Goal: Information Seeking & Learning: Learn about a topic

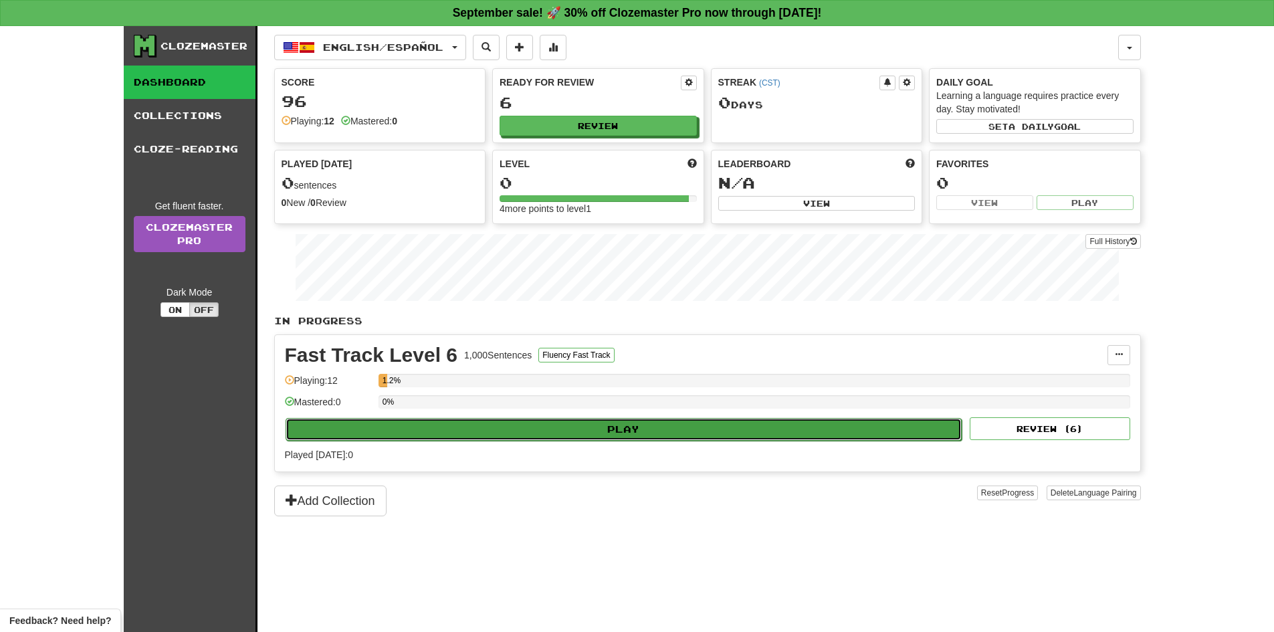
click at [885, 439] on button "Play" at bounding box center [624, 429] width 677 height 23
select select "**"
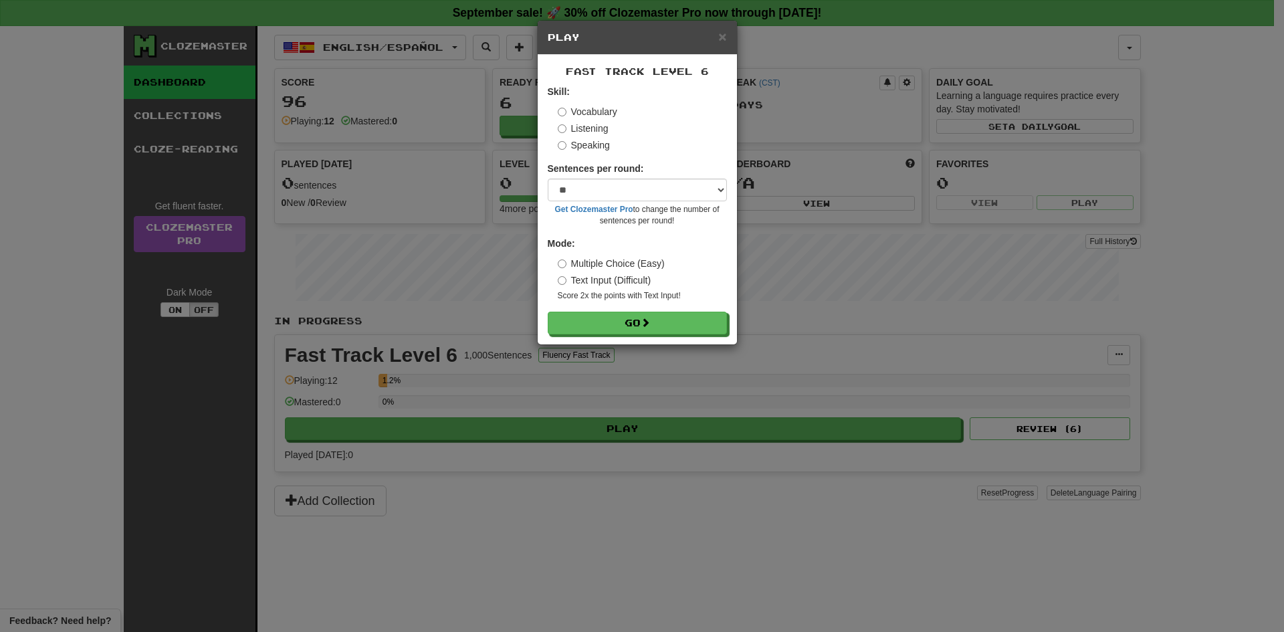
click at [590, 124] on label "Listening" at bounding box center [583, 128] width 51 height 13
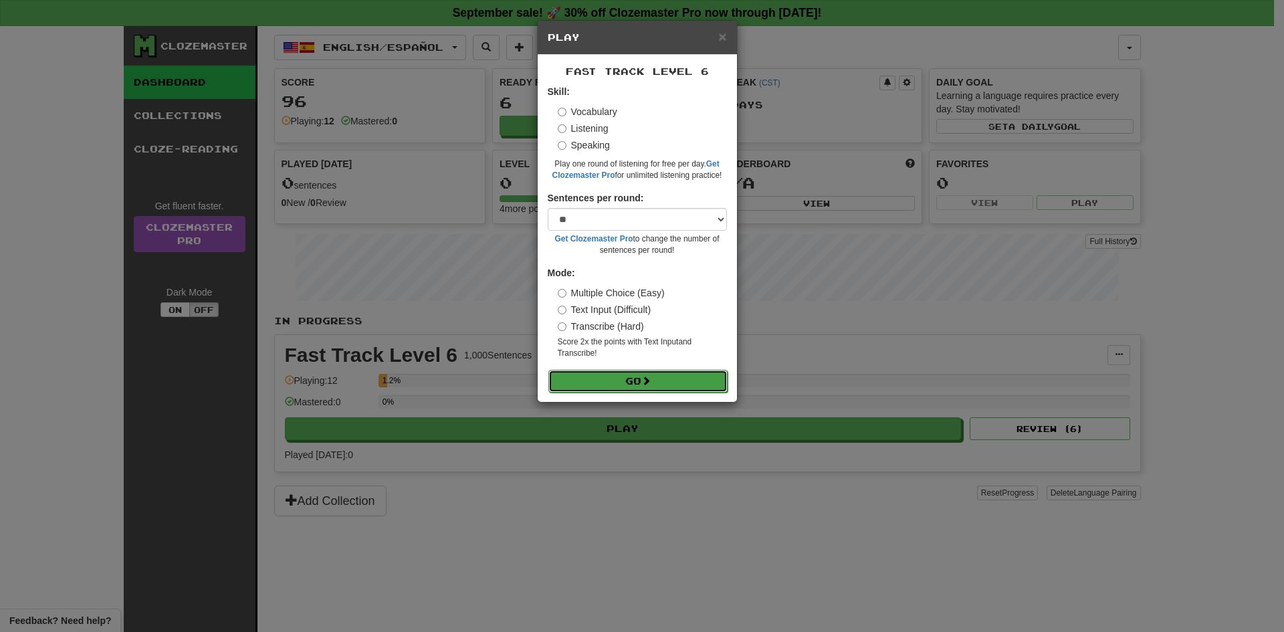
click at [684, 373] on button "Go" at bounding box center [637, 381] width 179 height 23
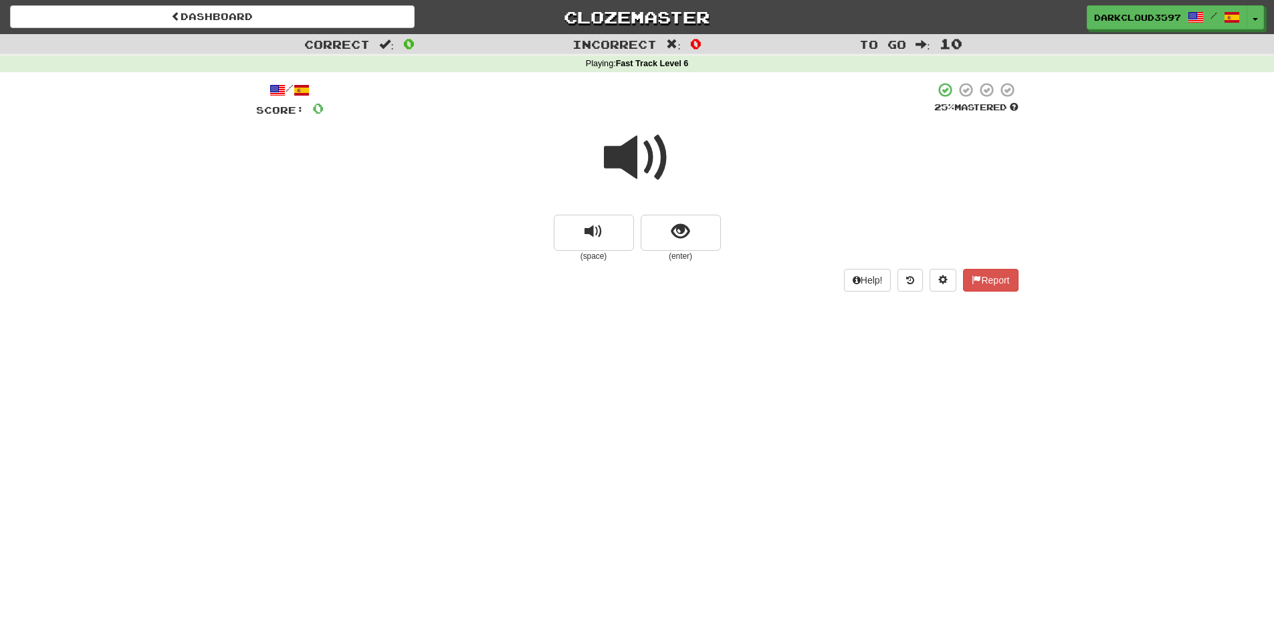
click at [243, 337] on div "Dashboard Clozemaster DarkCloud3597 / Toggle Dropdown Dashboard Leaderboard Act…" at bounding box center [637, 316] width 1274 height 632
click at [622, 165] on span at bounding box center [637, 157] width 67 height 67
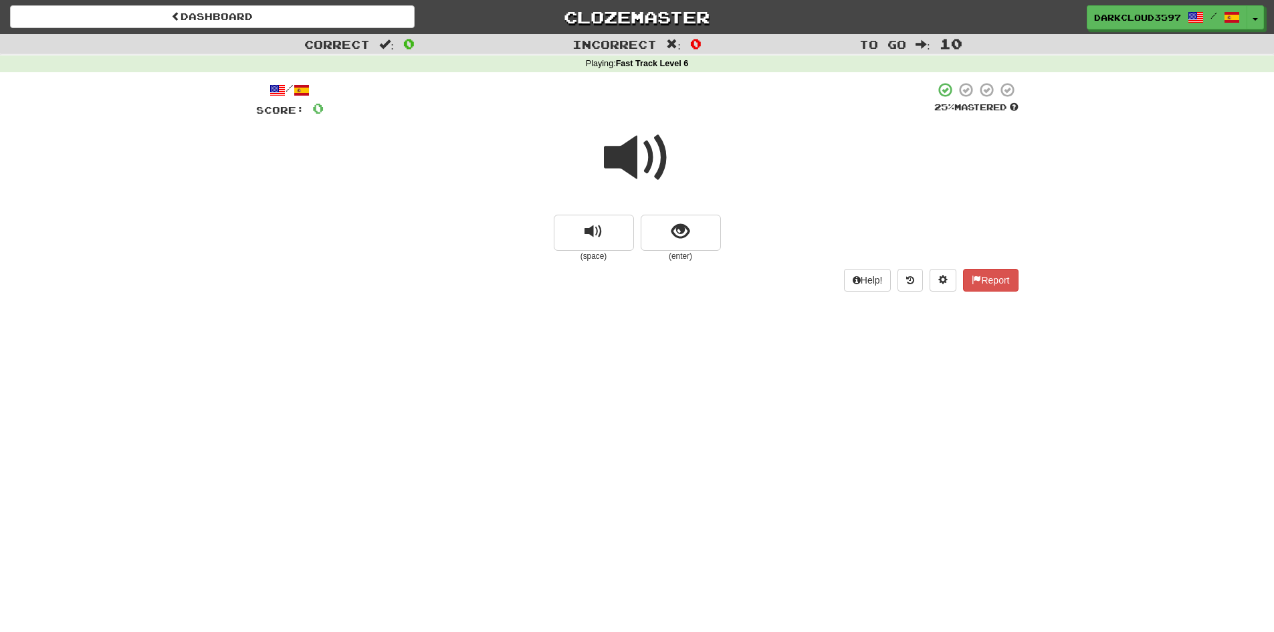
click at [622, 165] on span at bounding box center [637, 157] width 67 height 67
click at [686, 231] on span "show sentence" at bounding box center [680, 232] width 18 height 18
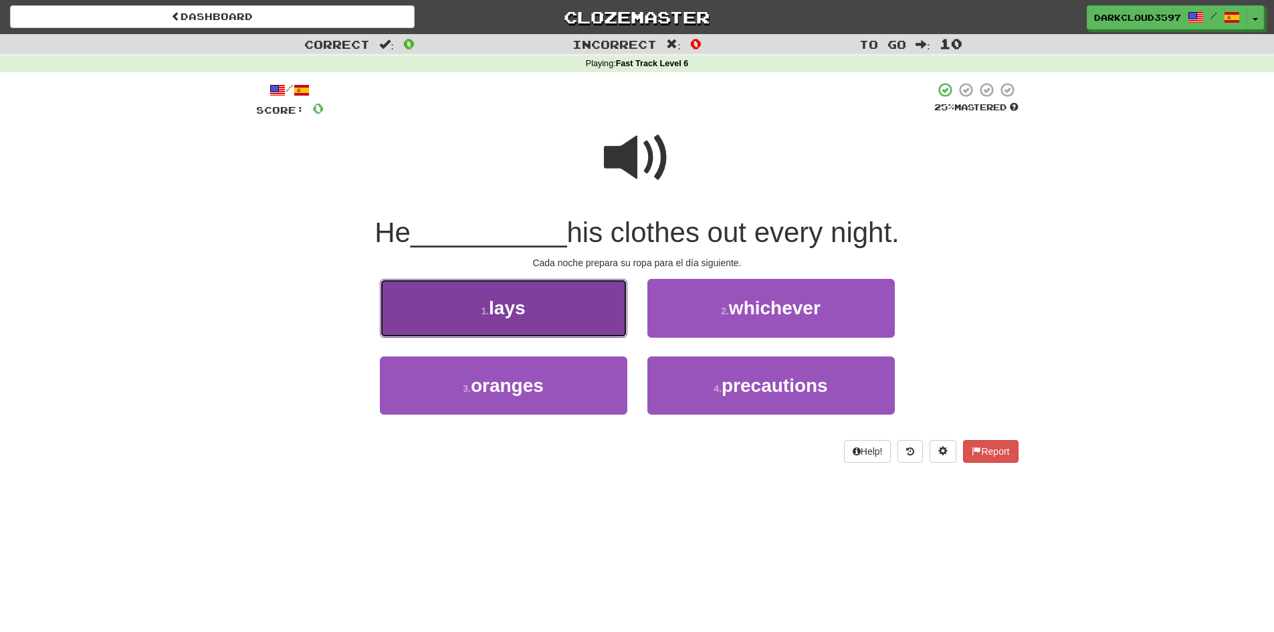
click at [530, 294] on button "1 . lays" at bounding box center [503, 308] width 247 height 58
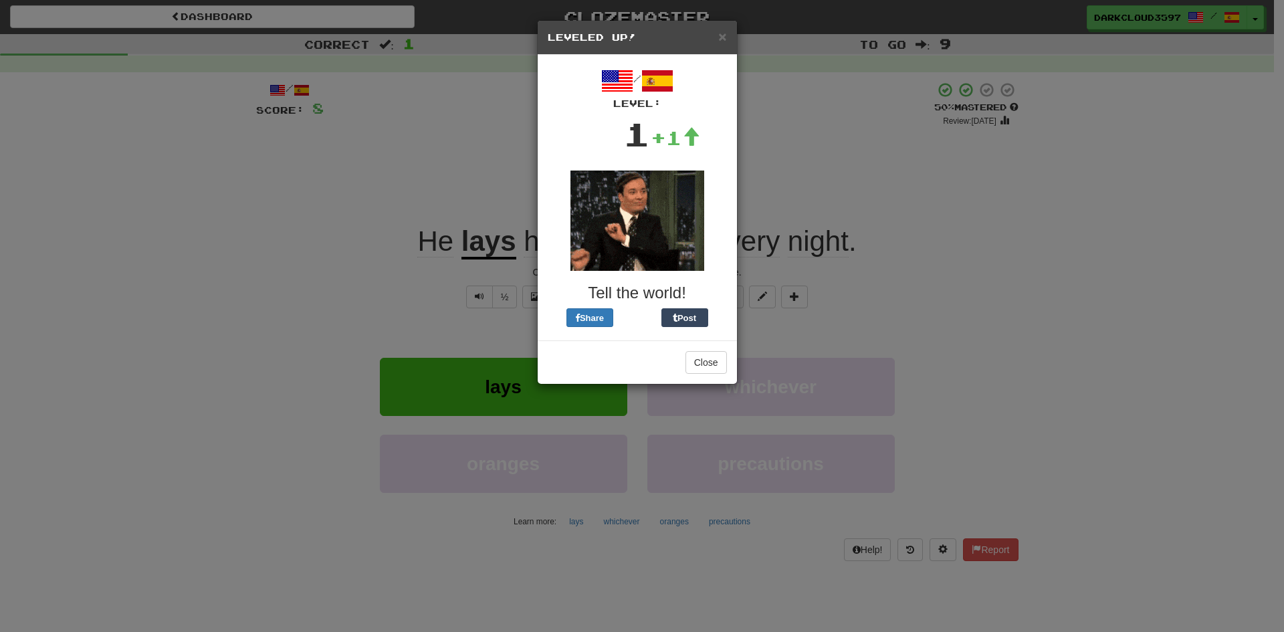
click at [727, 32] on div "× Leveled Up!" at bounding box center [637, 38] width 199 height 34
click at [720, 45] on div "× Leveled Up!" at bounding box center [637, 38] width 199 height 34
click at [722, 35] on span "×" at bounding box center [722, 36] width 8 height 15
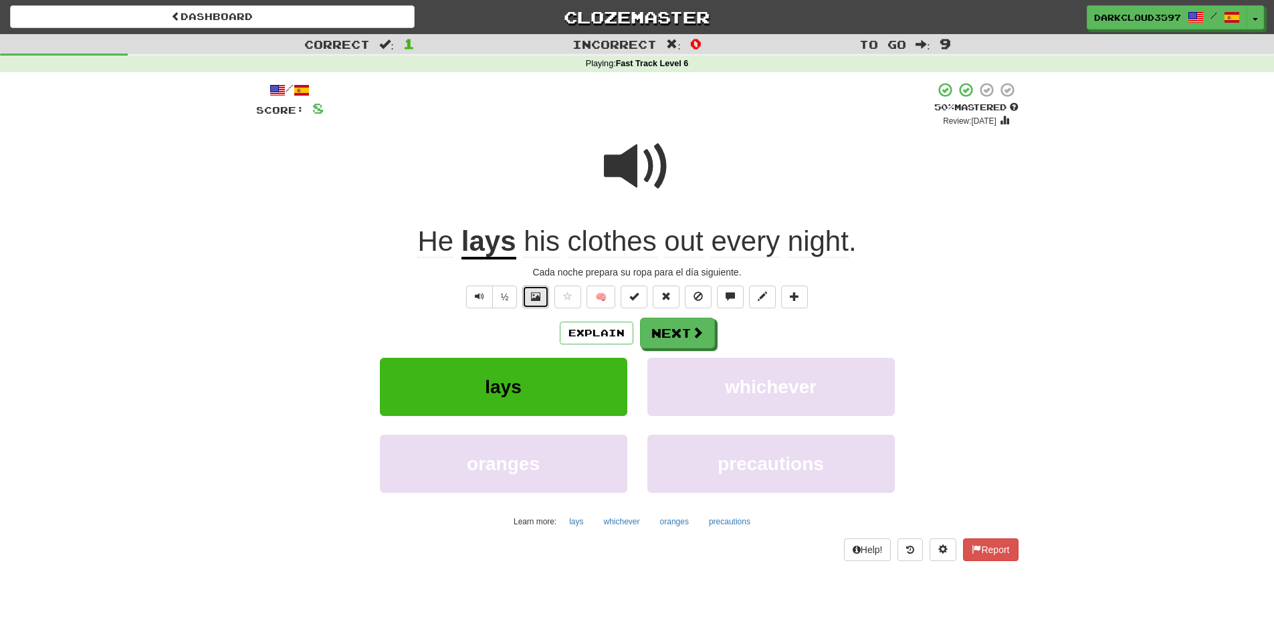
click at [532, 302] on button at bounding box center [535, 297] width 27 height 23
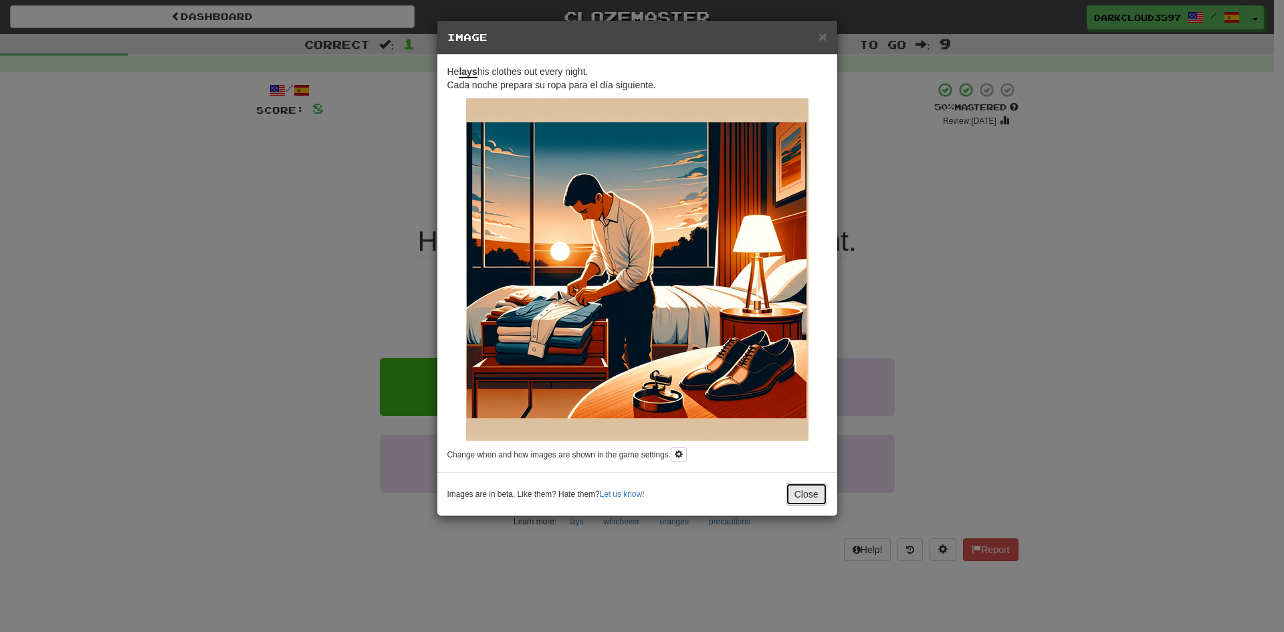
click at [815, 498] on button "Close" at bounding box center [806, 494] width 41 height 23
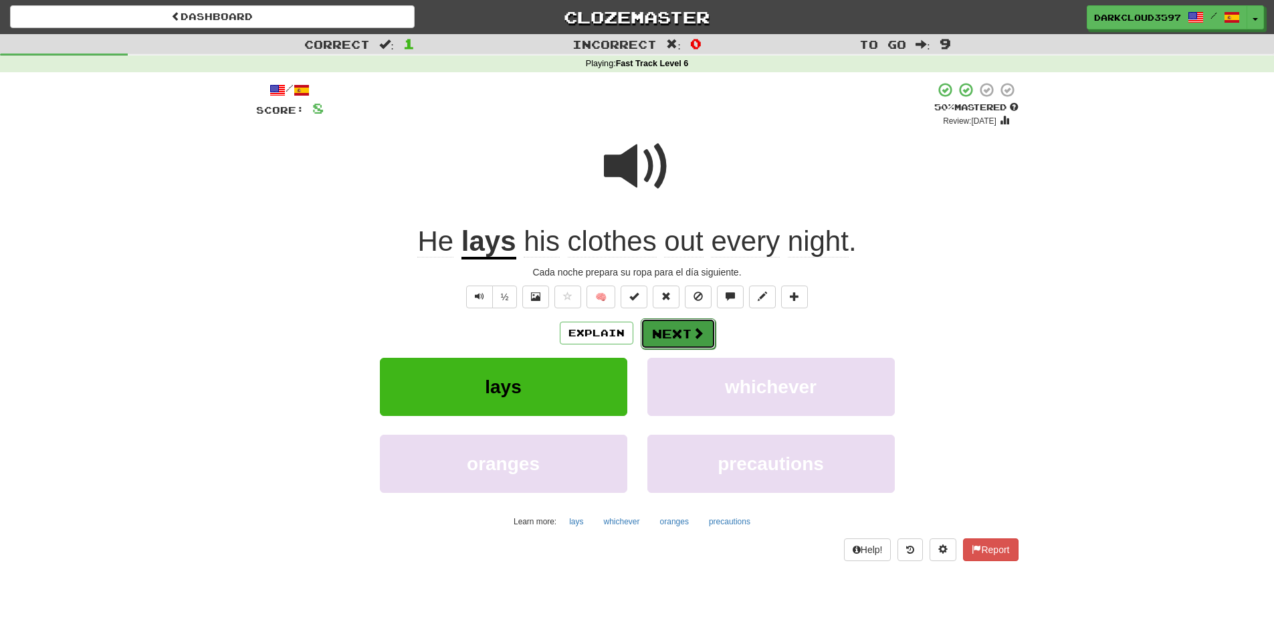
click at [683, 325] on button "Next" at bounding box center [678, 333] width 75 height 31
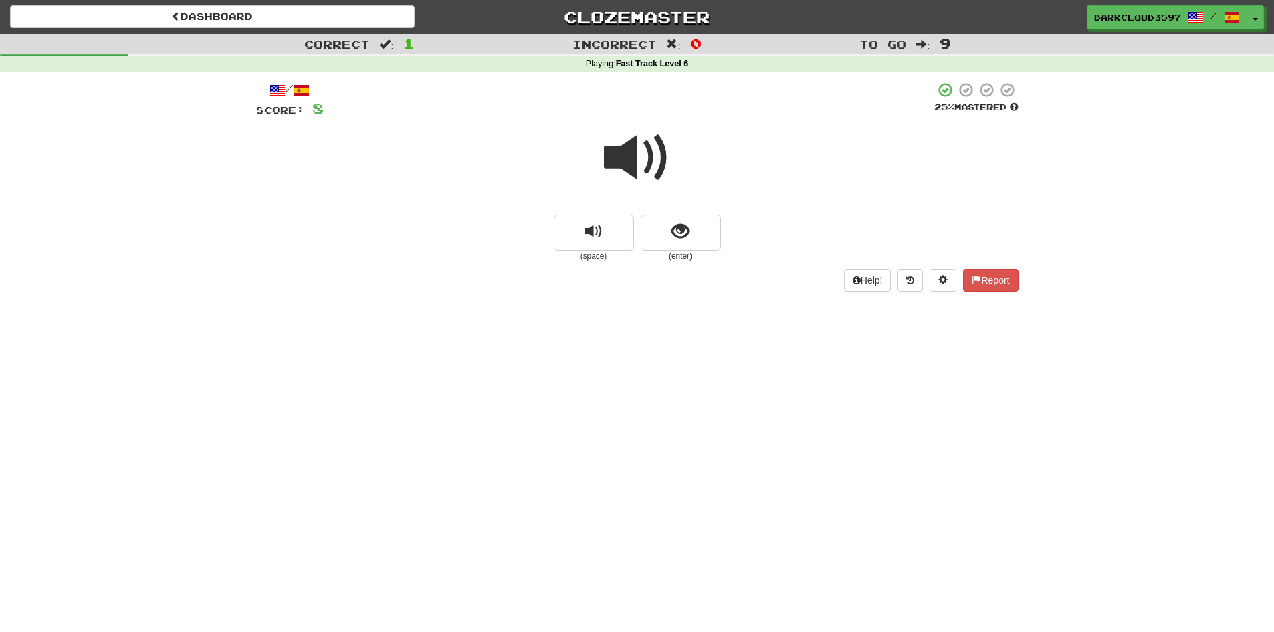
click at [627, 169] on span at bounding box center [637, 157] width 67 height 67
click at [702, 251] on small "(enter)" at bounding box center [681, 256] width 80 height 11
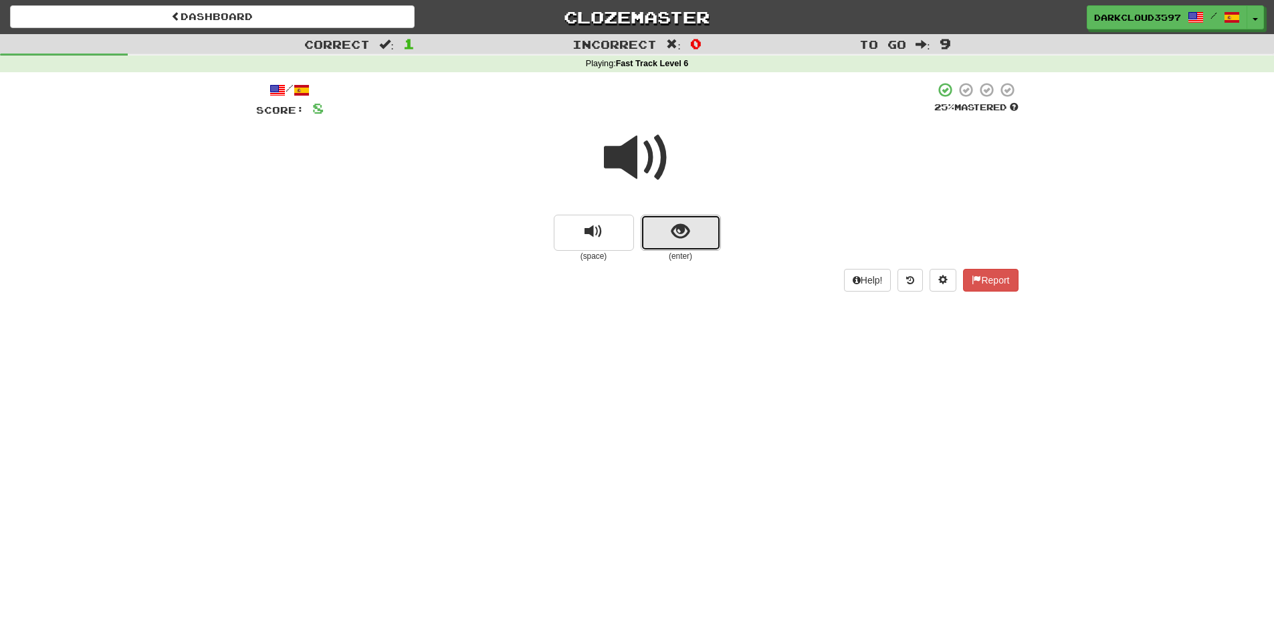
click at [702, 247] on button "show sentence" at bounding box center [681, 233] width 80 height 36
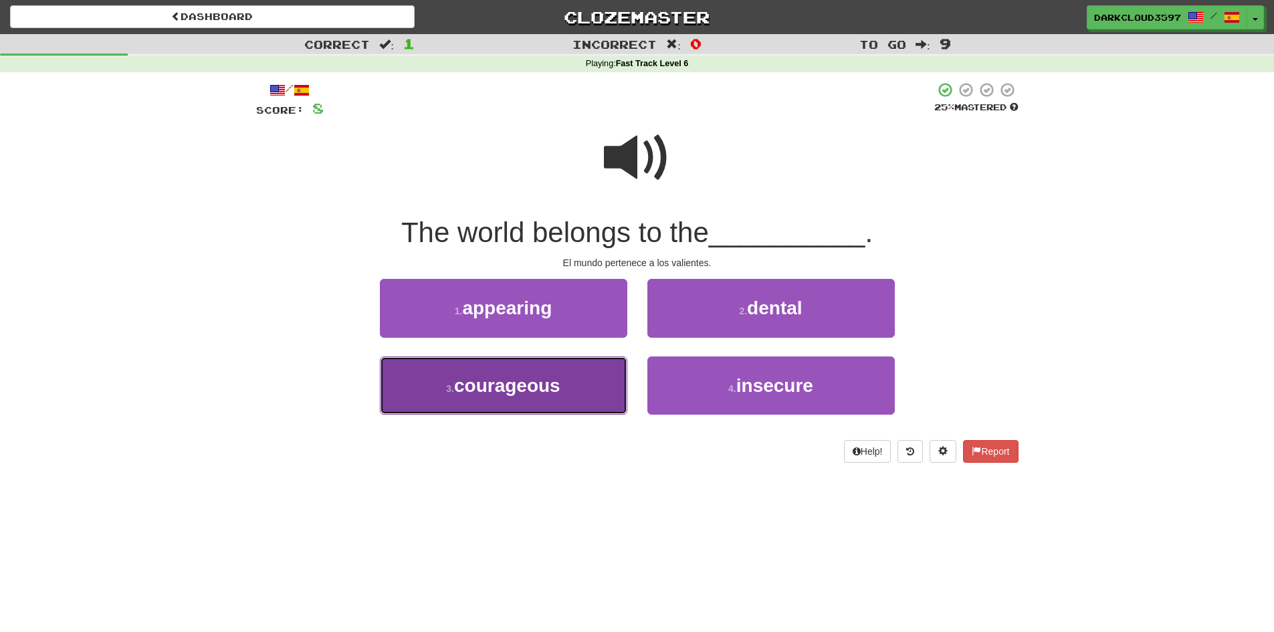
click at [550, 393] on span "courageous" at bounding box center [507, 385] width 106 height 21
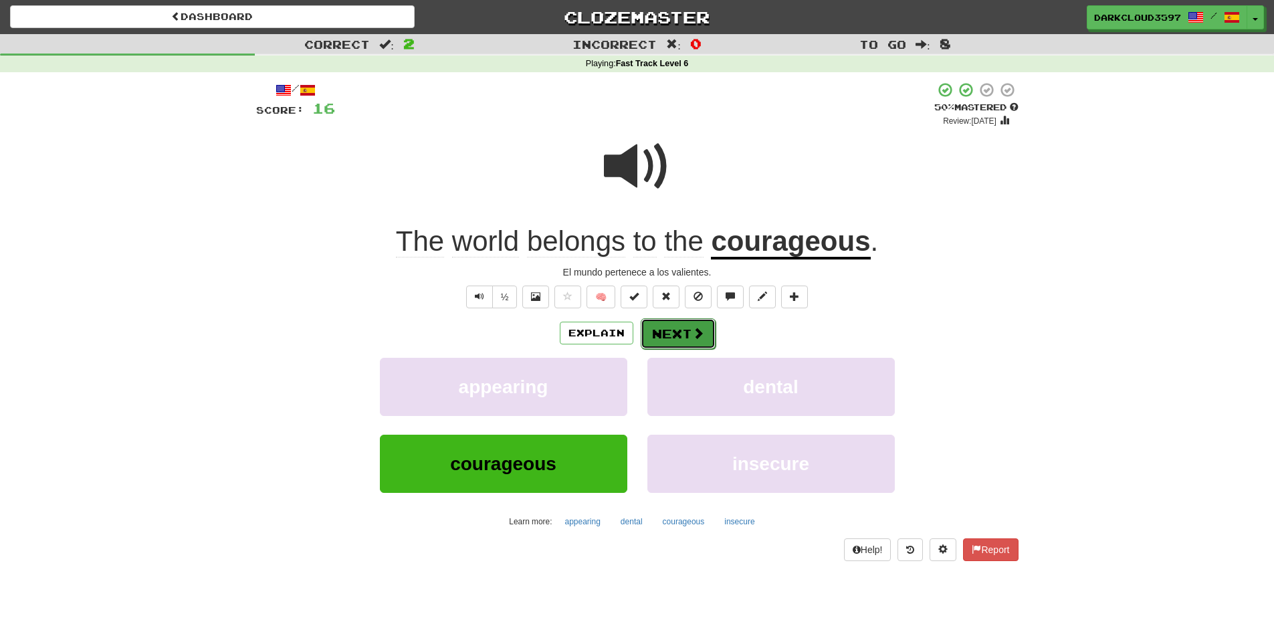
click at [705, 342] on button "Next" at bounding box center [678, 333] width 75 height 31
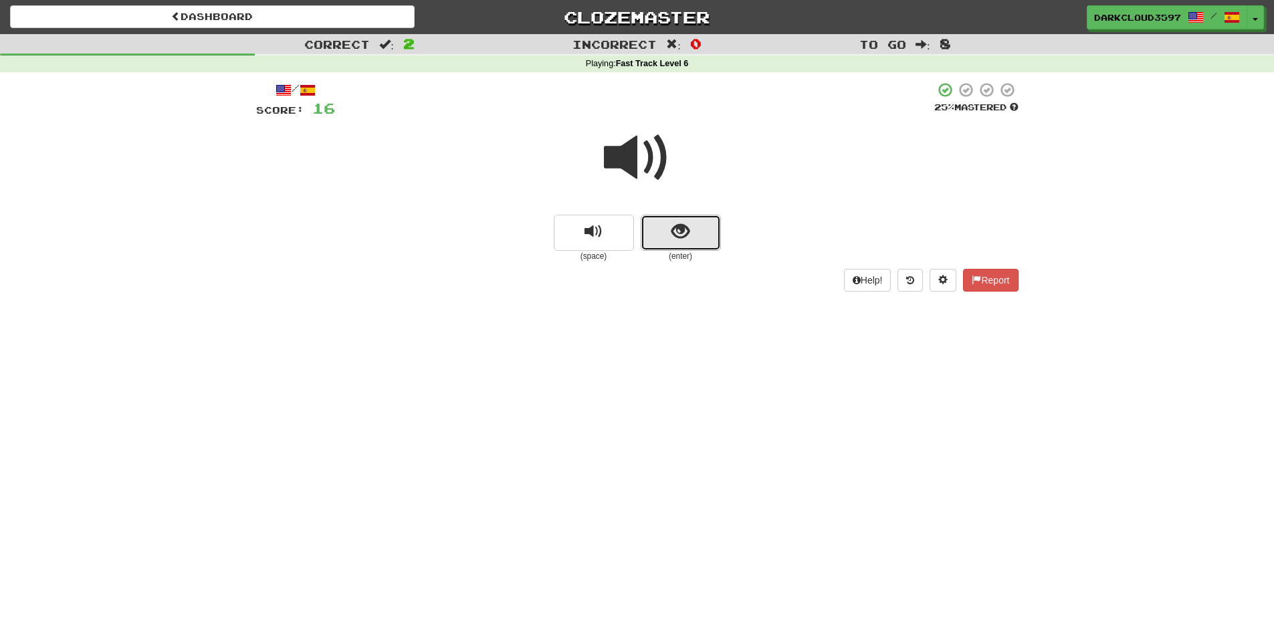
click at [659, 245] on button "show sentence" at bounding box center [681, 233] width 80 height 36
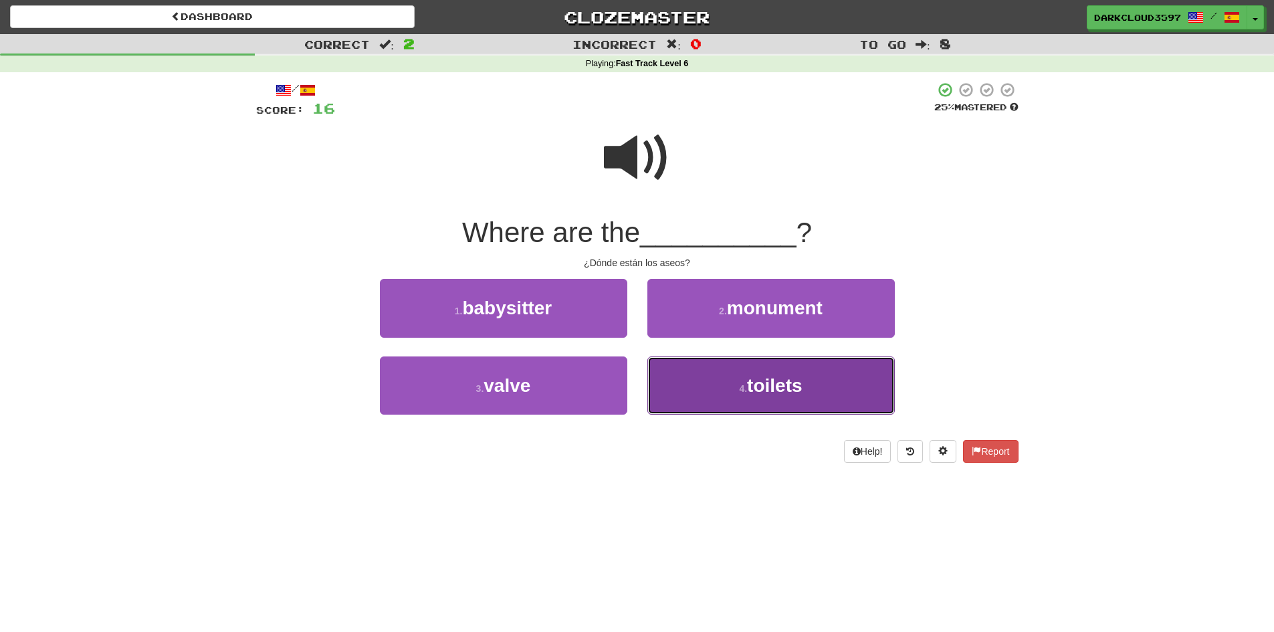
click at [752, 388] on span "toilets" at bounding box center [774, 385] width 55 height 21
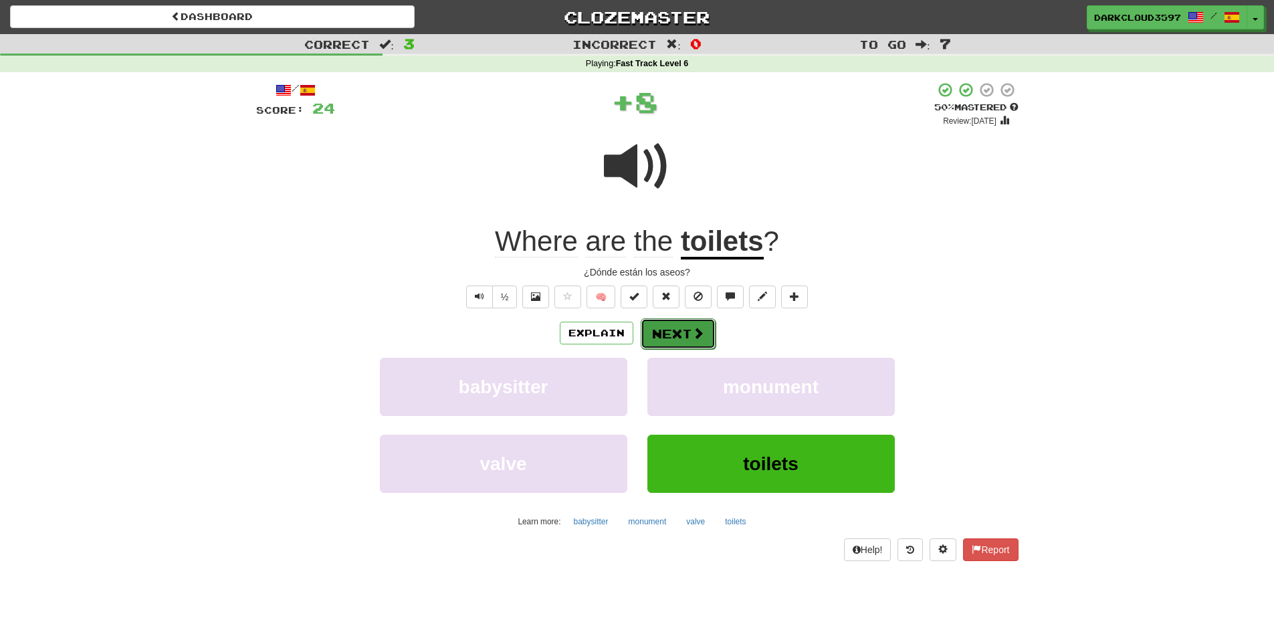
click at [700, 329] on span at bounding box center [698, 333] width 12 height 12
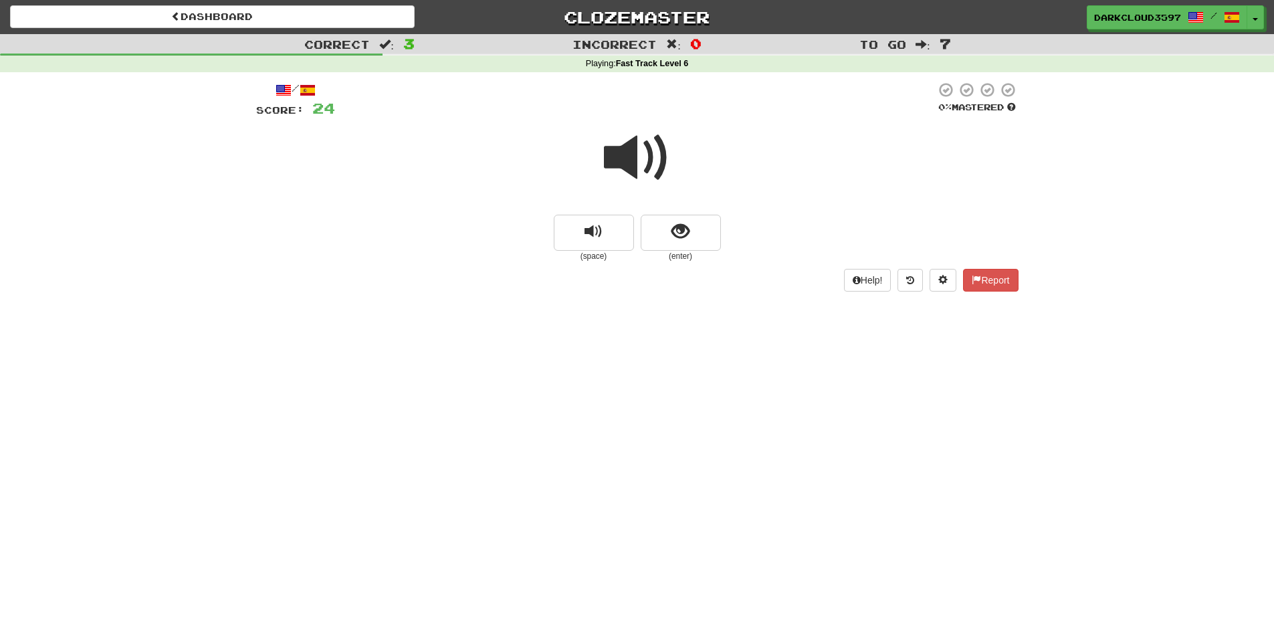
click at [629, 149] on span at bounding box center [637, 157] width 67 height 67
click at [634, 178] on span at bounding box center [637, 157] width 67 height 67
click at [197, 260] on div "Correct : 3 Incorrect : 0 To go : 7 Playing : Fast Track Level 6 / Score: 24 0 …" at bounding box center [637, 172] width 1274 height 276
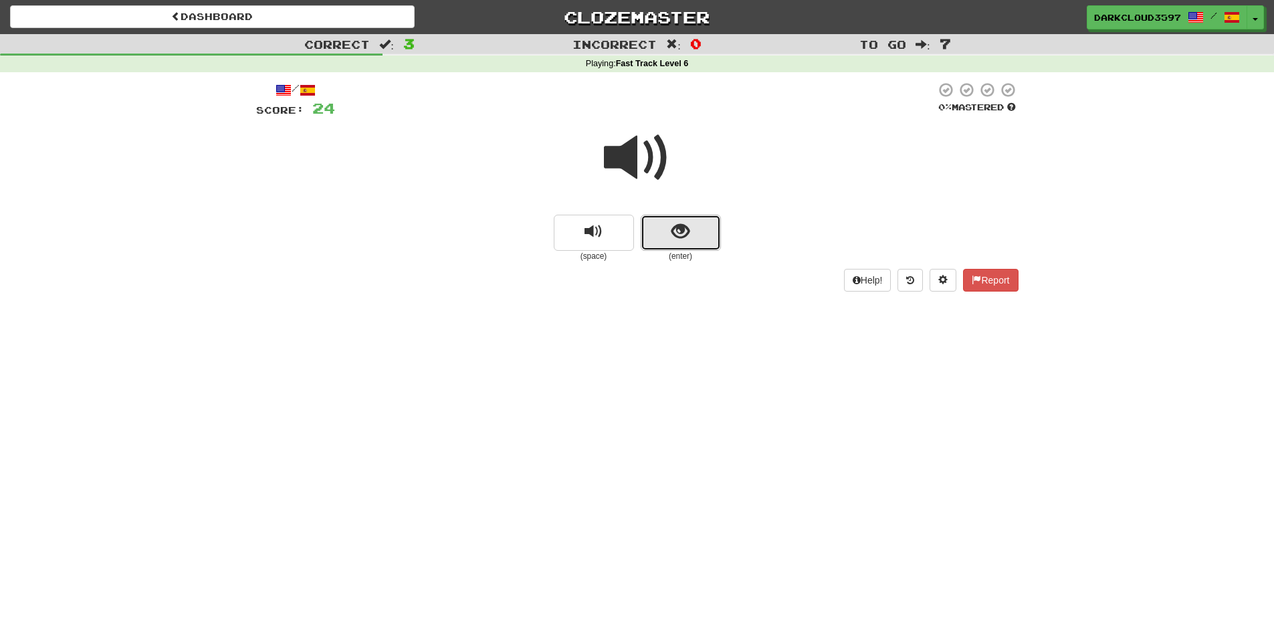
click at [695, 231] on button "show sentence" at bounding box center [681, 233] width 80 height 36
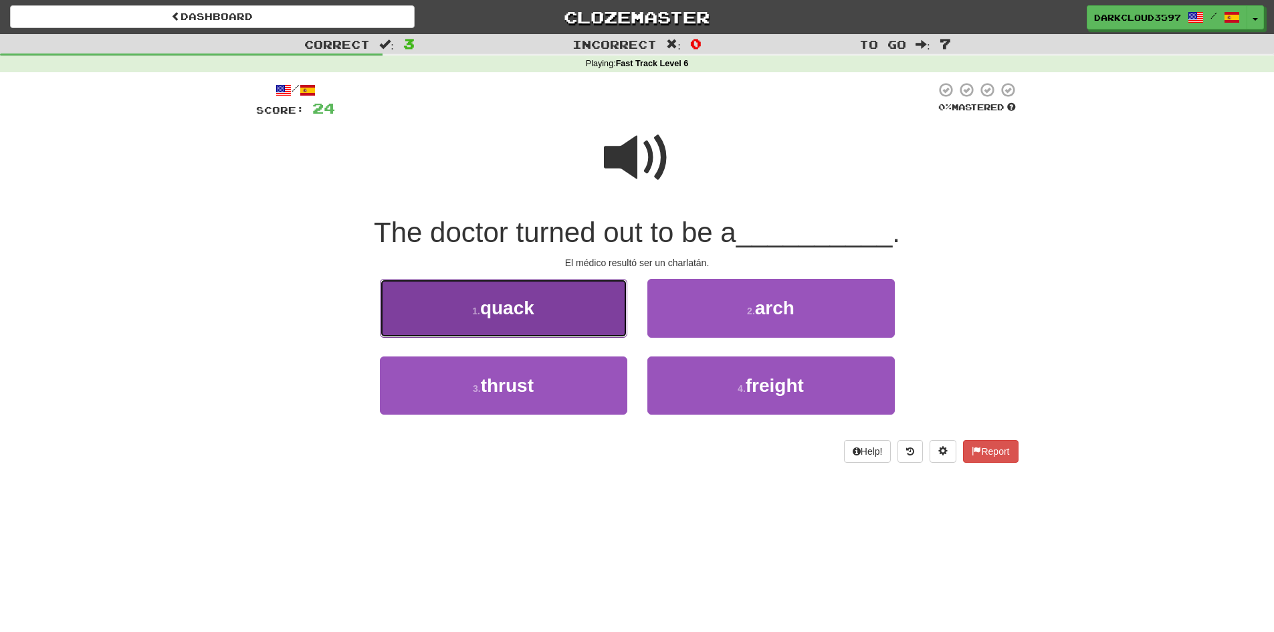
click at [540, 306] on button "1 . quack" at bounding box center [503, 308] width 247 height 58
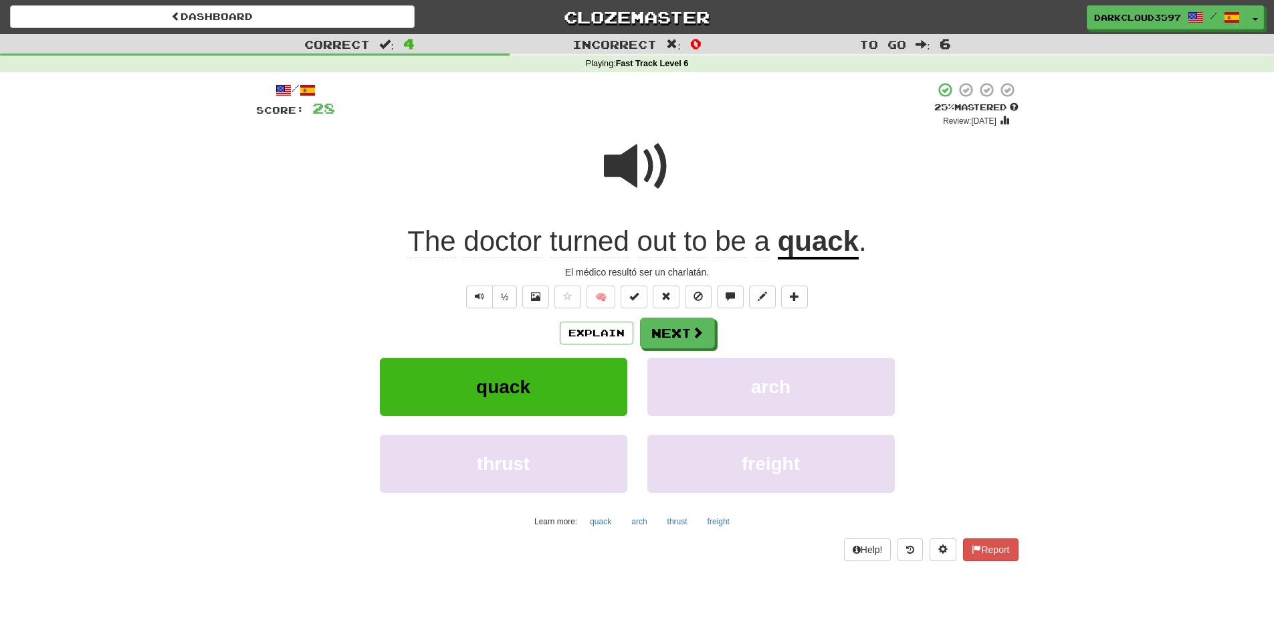
click at [174, 341] on div "Correct : 4 Incorrect : 0 To go : 6 Playing : Fast Track Level 6 / Score: 28 + …" at bounding box center [637, 307] width 1274 height 546
click at [534, 292] on span at bounding box center [535, 296] width 9 height 9
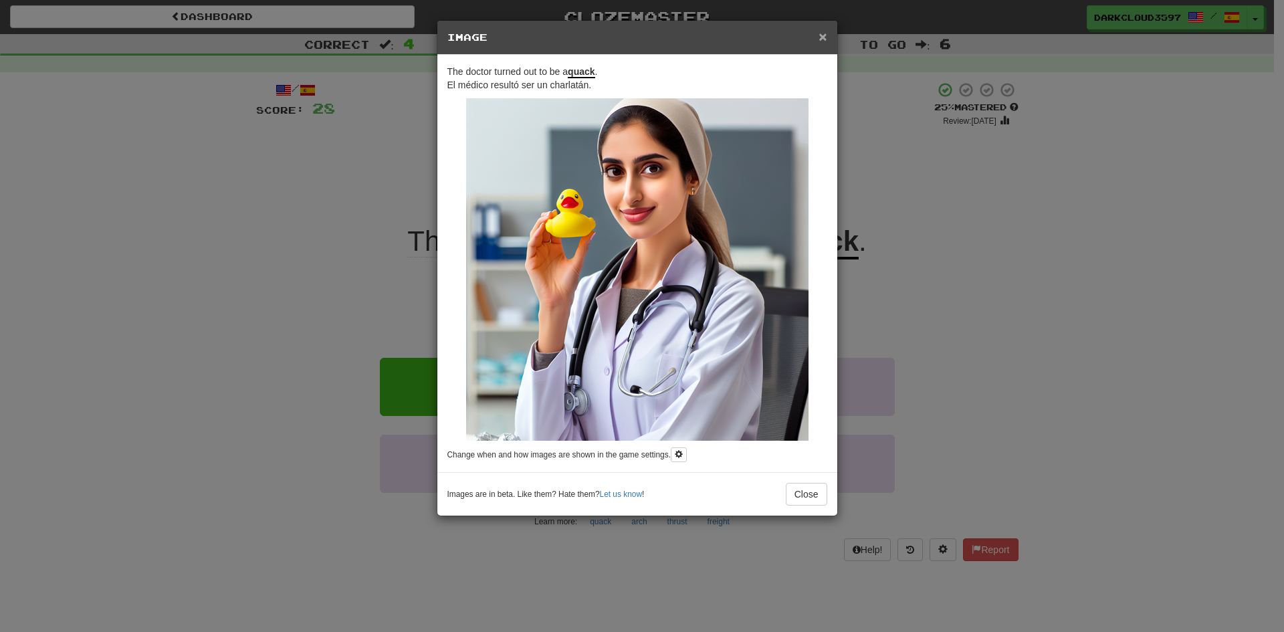
click at [819, 35] on span "×" at bounding box center [823, 36] width 8 height 15
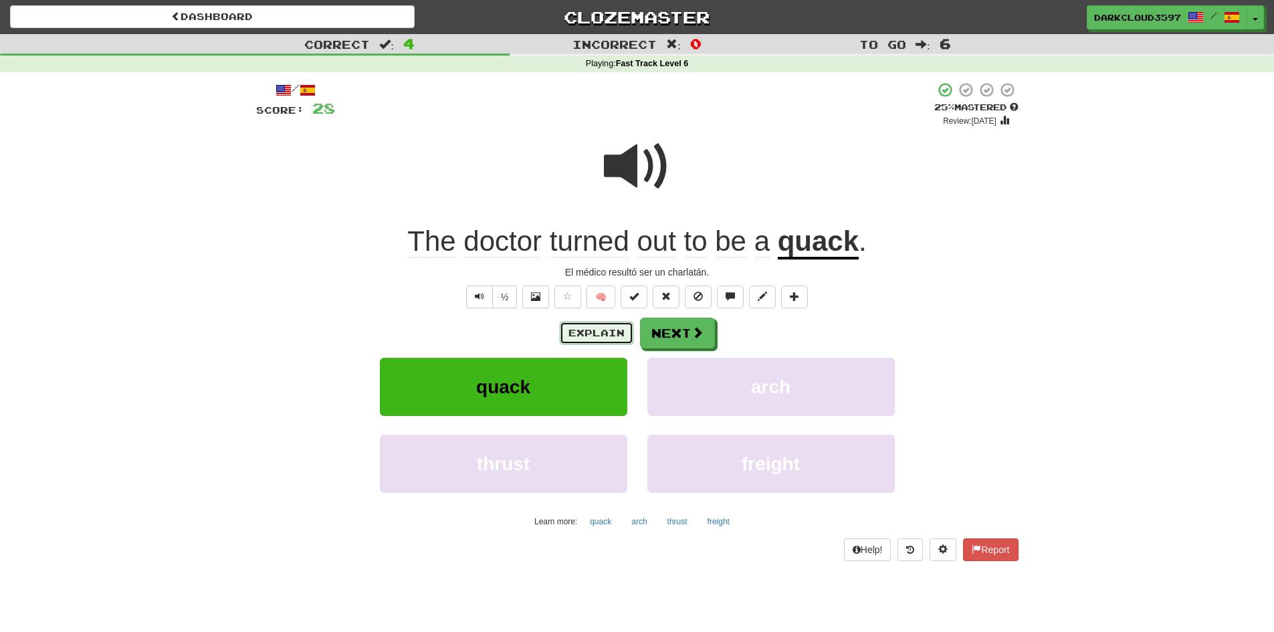
click at [597, 338] on button "Explain" at bounding box center [597, 333] width 74 height 23
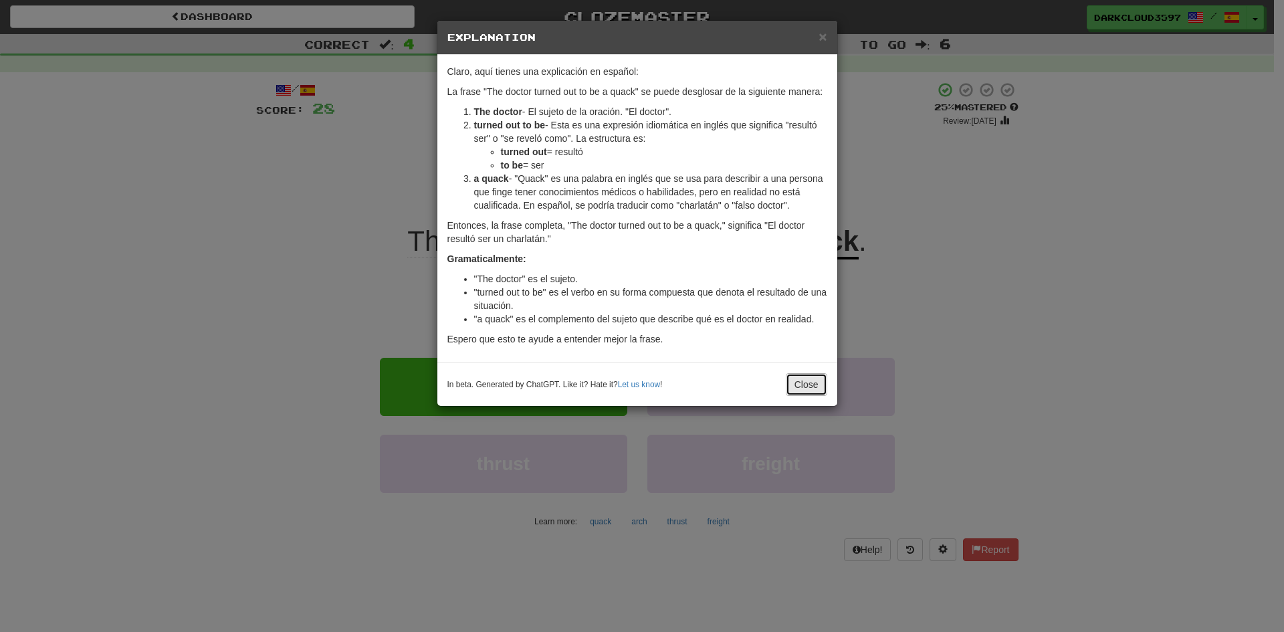
click at [793, 393] on button "Close" at bounding box center [806, 384] width 41 height 23
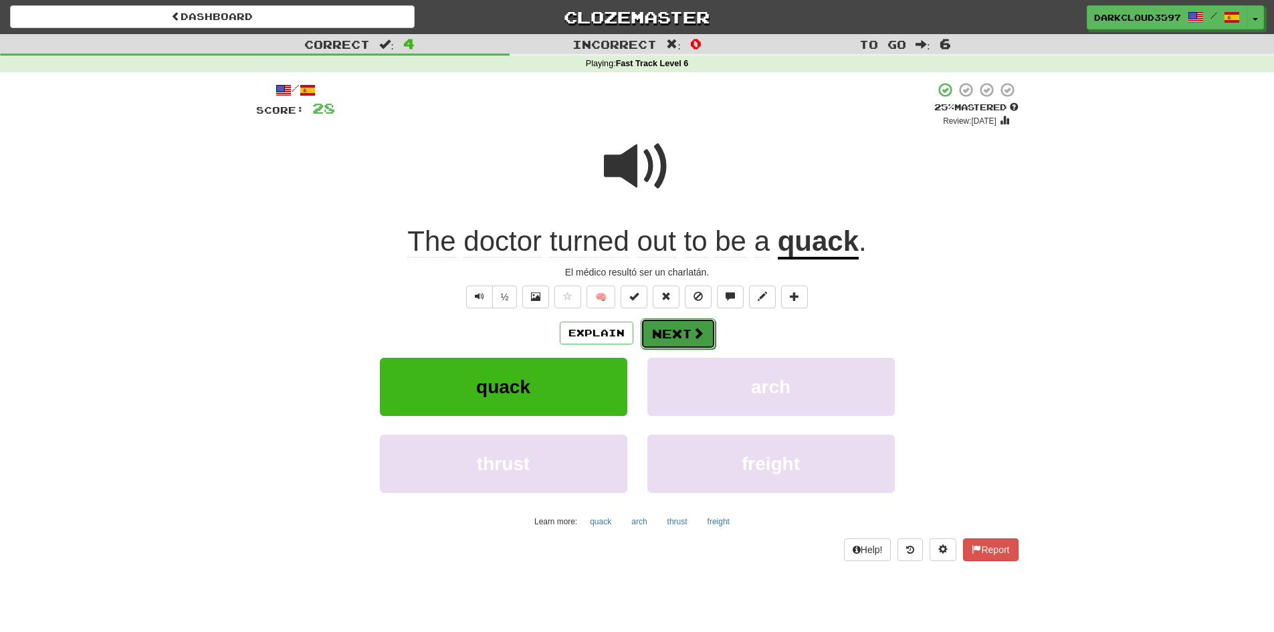
click at [695, 322] on button "Next" at bounding box center [678, 333] width 75 height 31
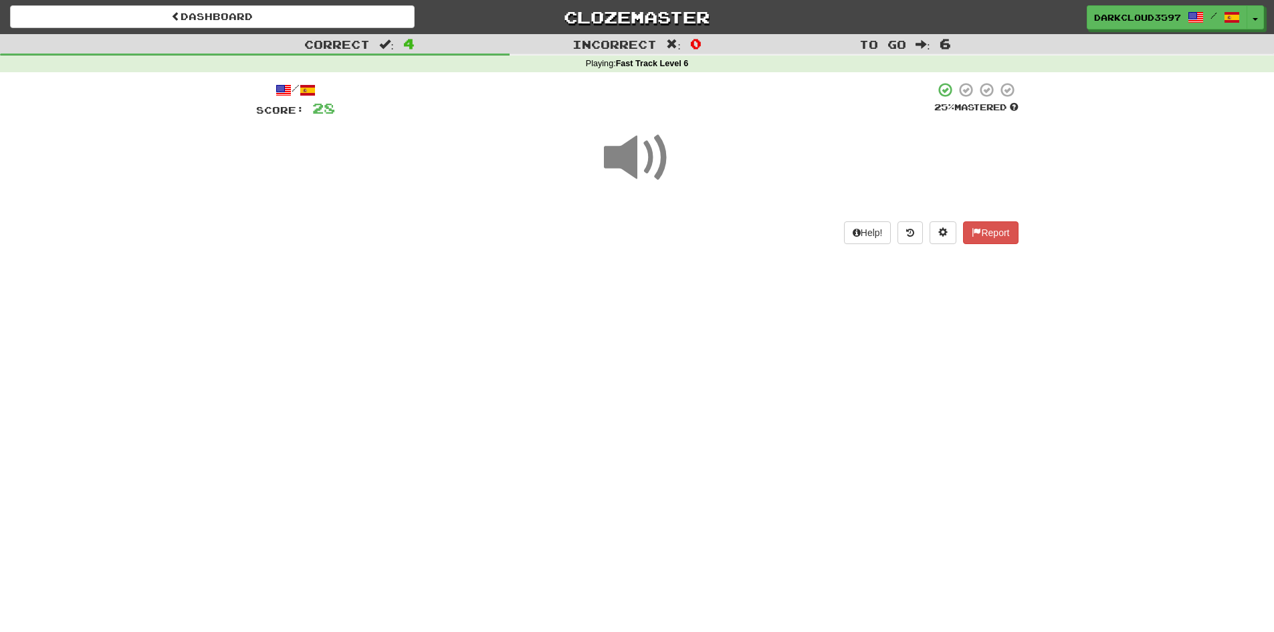
click at [646, 159] on span at bounding box center [637, 157] width 67 height 67
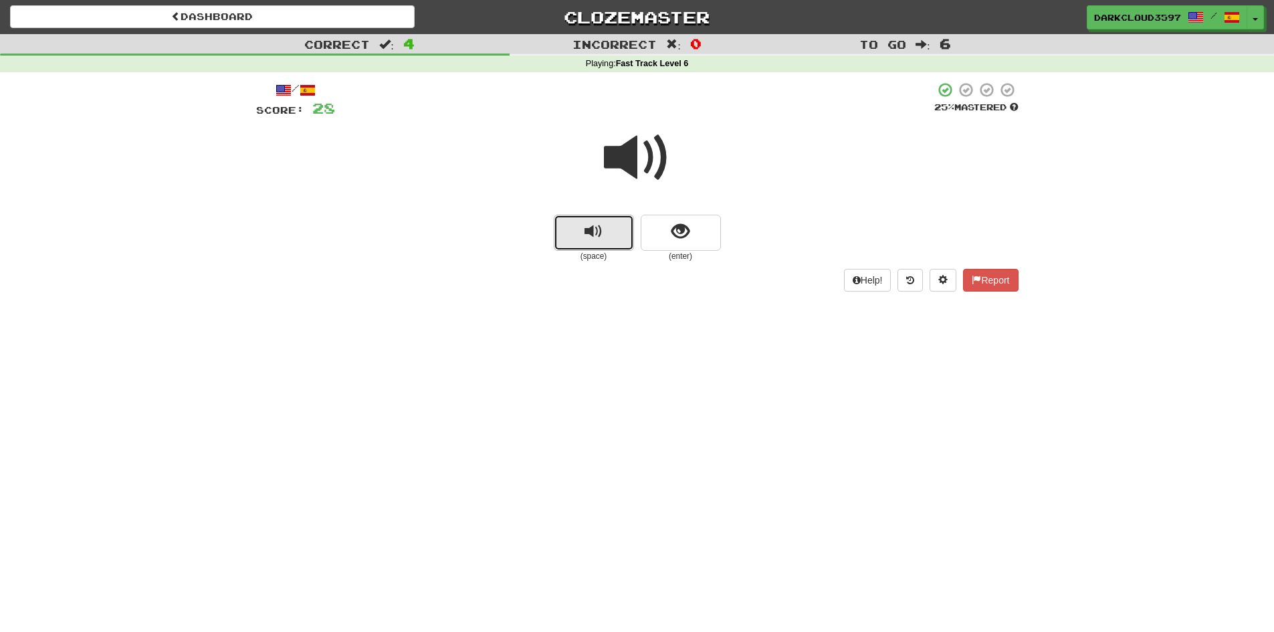
click at [607, 225] on button "replay audio" at bounding box center [594, 233] width 80 height 36
click at [692, 234] on button "show sentence" at bounding box center [681, 233] width 80 height 36
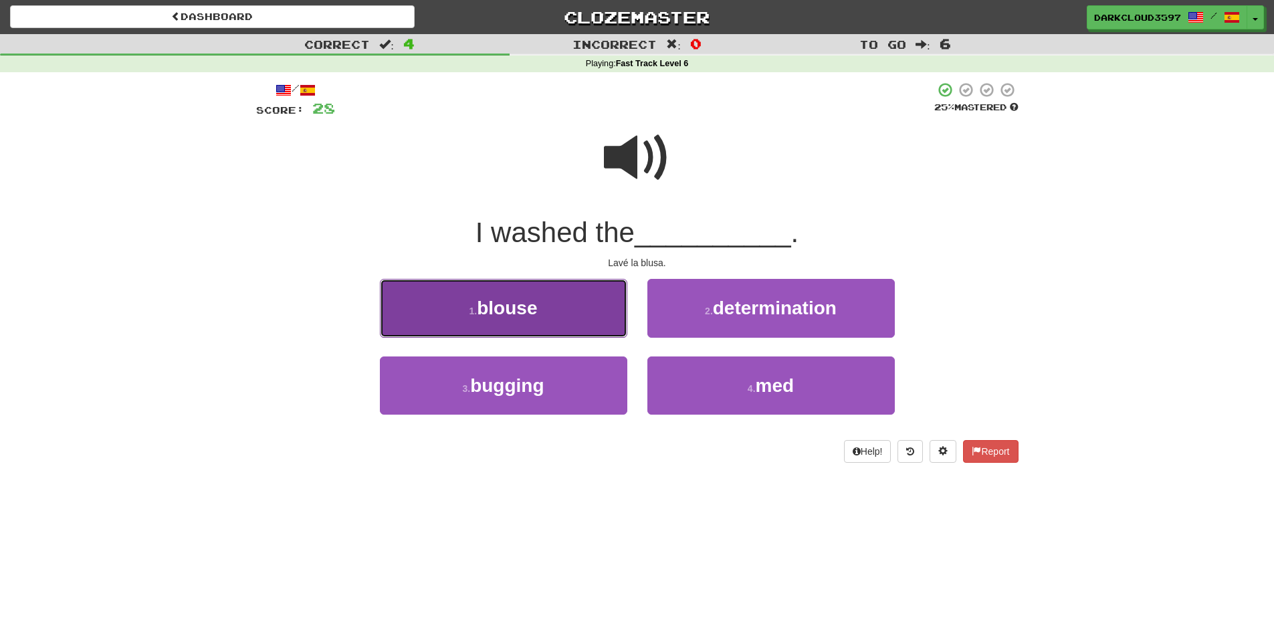
click at [567, 325] on button "1 . blouse" at bounding box center [503, 308] width 247 height 58
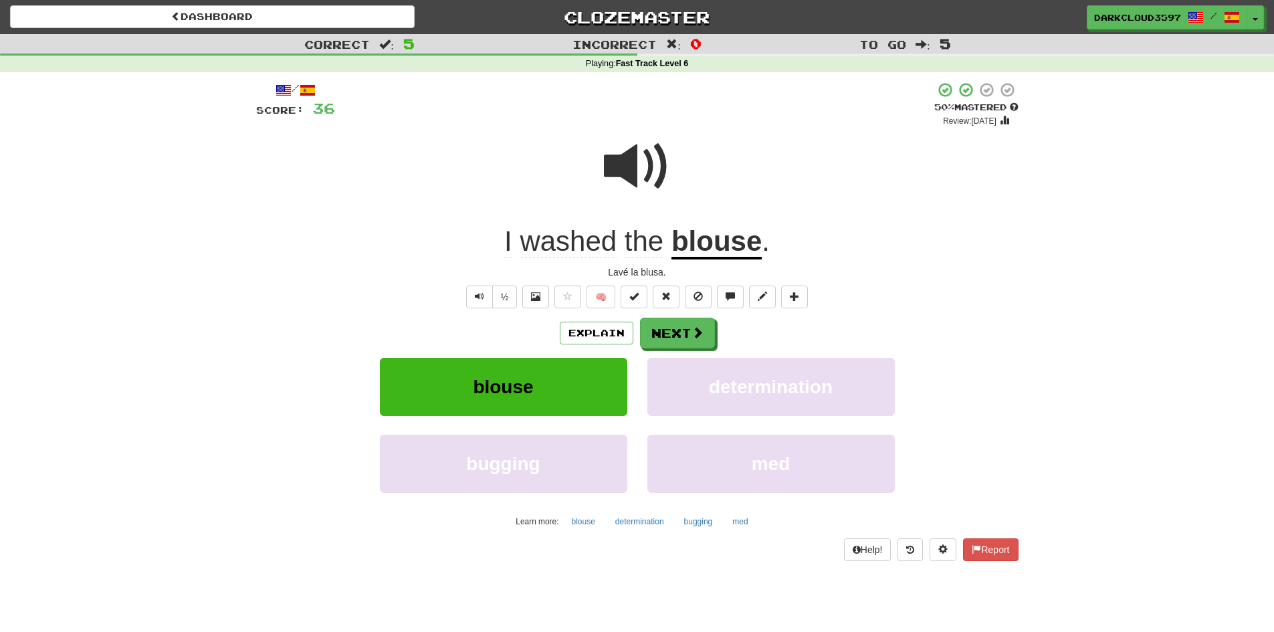
click at [629, 152] on span at bounding box center [637, 166] width 67 height 67
click at [659, 154] on span at bounding box center [637, 166] width 67 height 67
click at [508, 294] on button "½" at bounding box center [504, 297] width 25 height 23
click at [681, 331] on button "Next" at bounding box center [678, 333] width 75 height 31
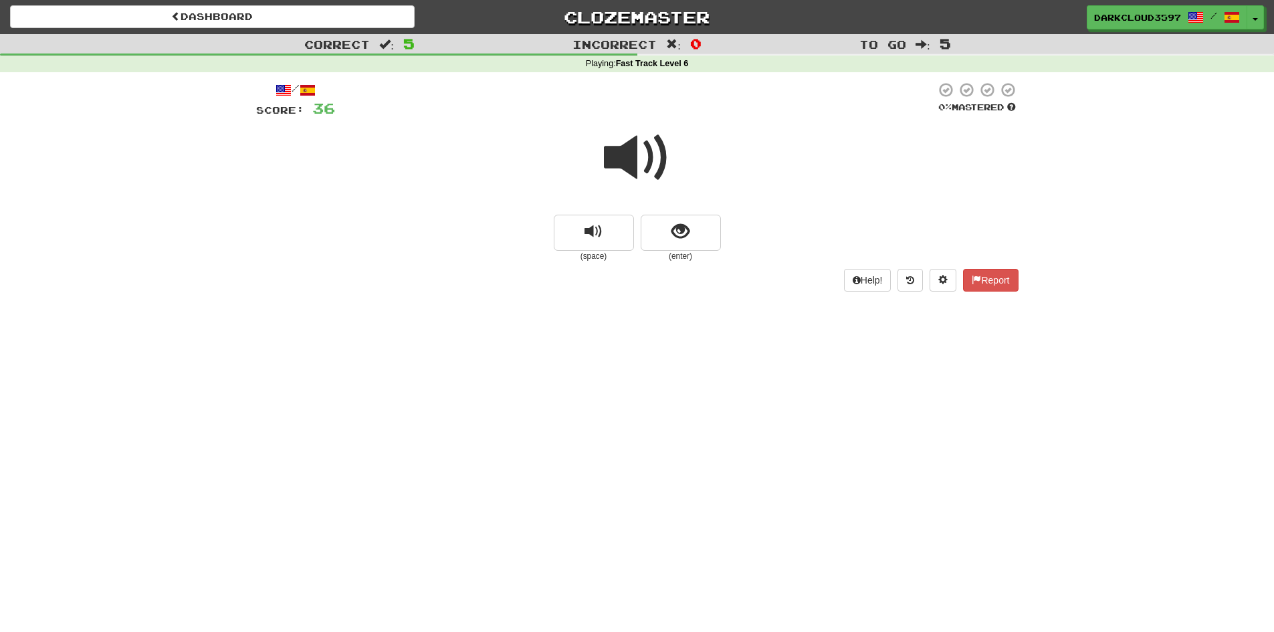
click at [632, 143] on span at bounding box center [637, 157] width 67 height 67
click at [651, 161] on span at bounding box center [637, 157] width 67 height 67
click at [691, 230] on button "show sentence" at bounding box center [681, 233] width 80 height 36
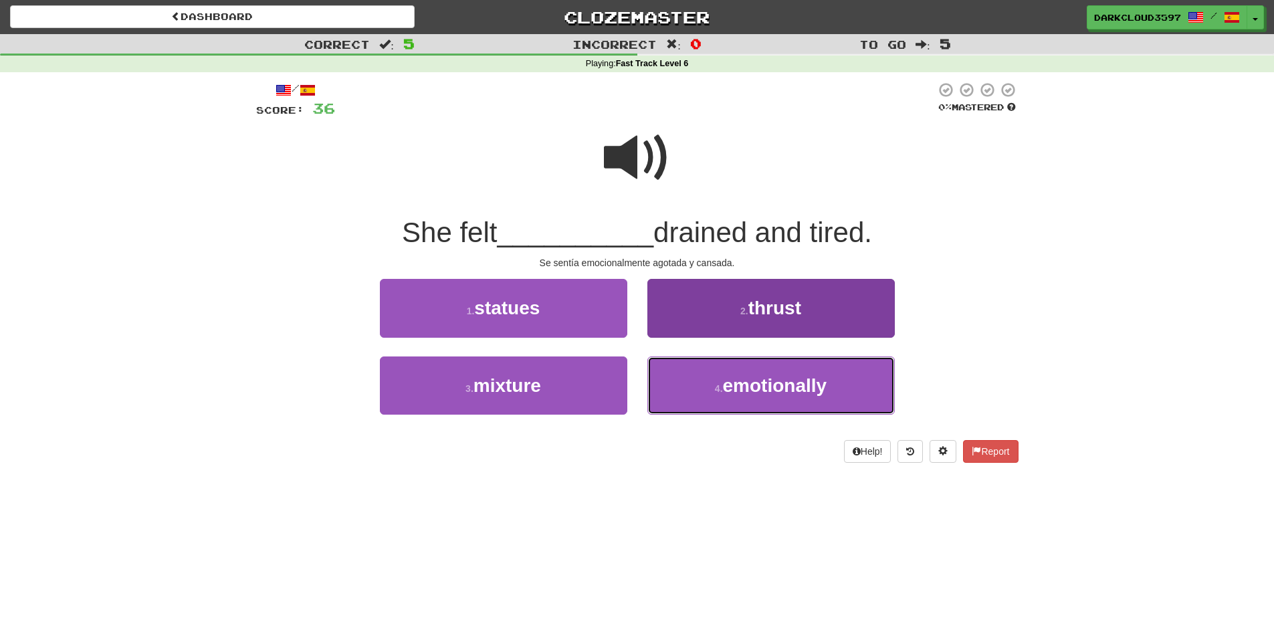
drag, startPoint x: 772, startPoint y: 395, endPoint x: 762, endPoint y: 367, distance: 29.8
click at [772, 395] on span "emotionally" at bounding box center [775, 385] width 104 height 21
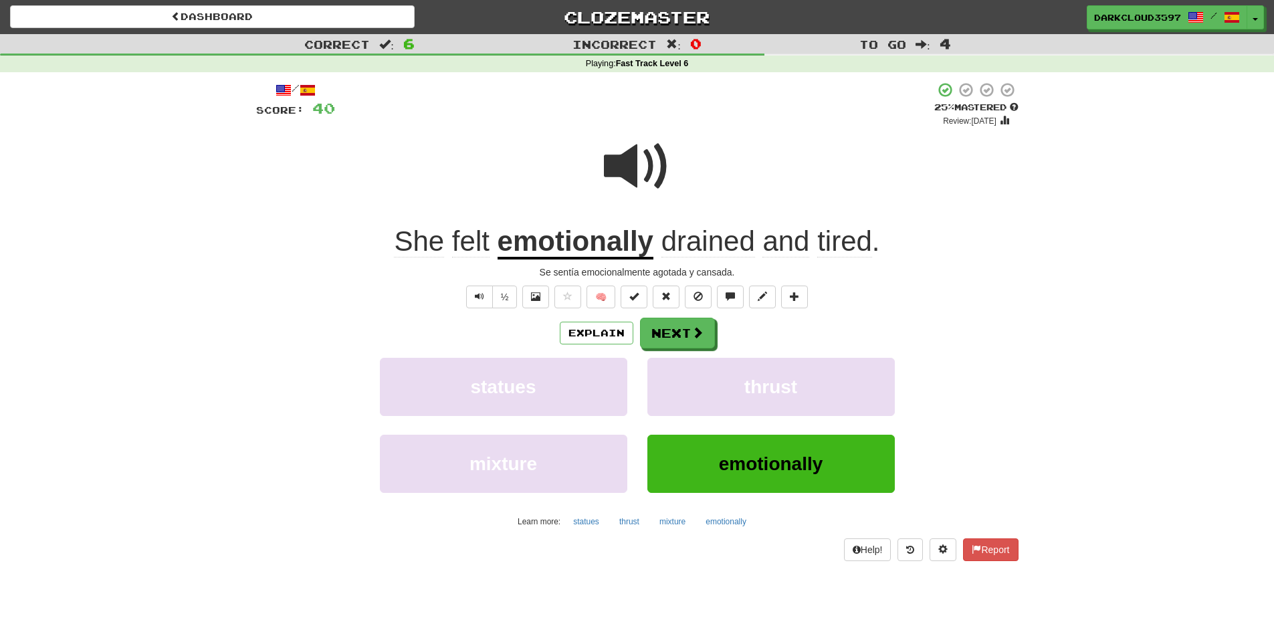
click at [1049, 200] on div "Correct : 6 Incorrect : 0 To go : 4 Playing : Fast Track Level 6 / Score: 40 + …" at bounding box center [637, 307] width 1274 height 546
click at [540, 298] on button at bounding box center [535, 297] width 27 height 23
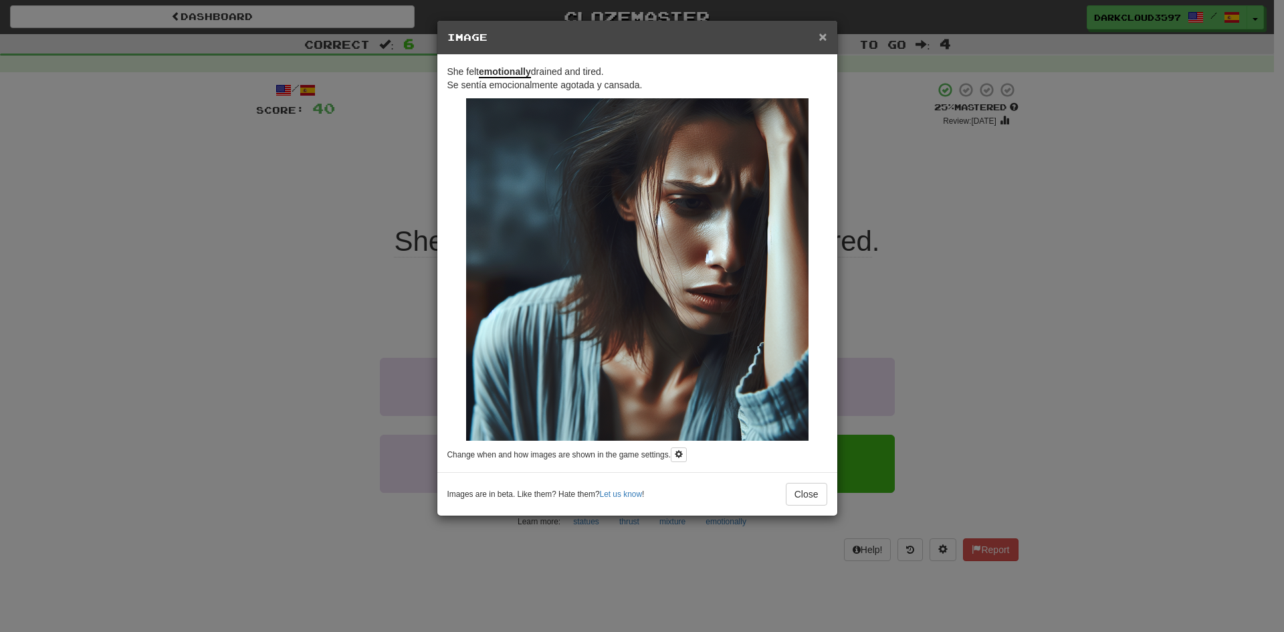
click at [825, 39] on span "×" at bounding box center [823, 36] width 8 height 15
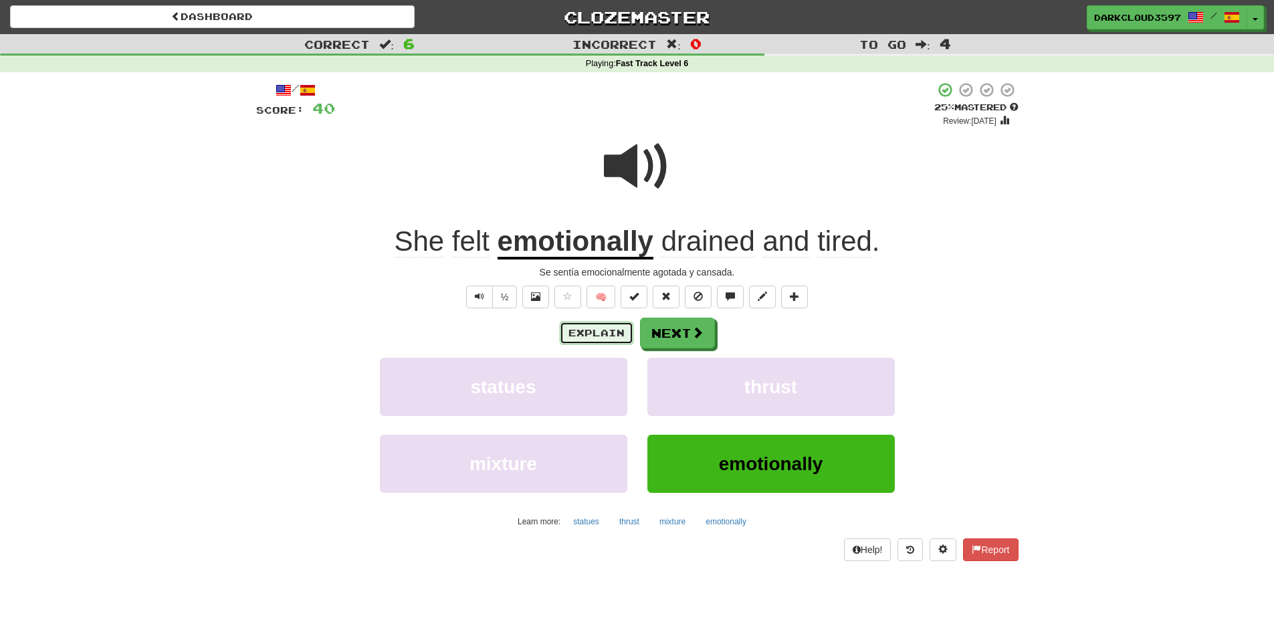
click at [601, 331] on button "Explain" at bounding box center [597, 333] width 74 height 23
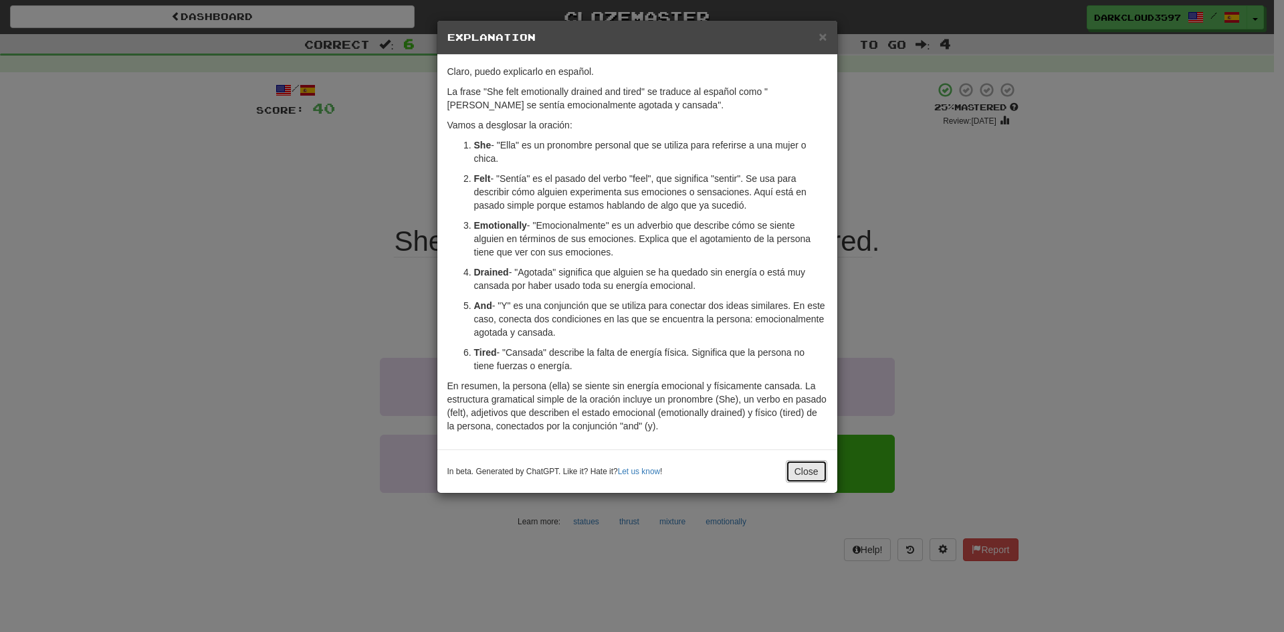
click at [817, 473] on button "Close" at bounding box center [806, 471] width 41 height 23
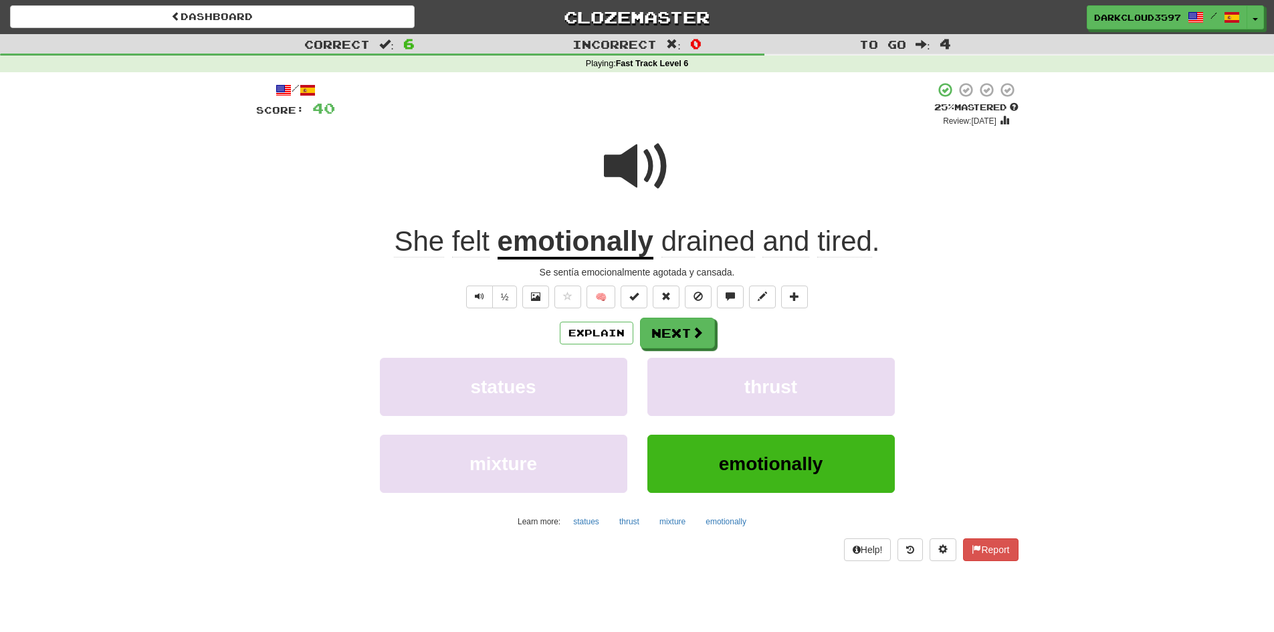
click at [135, 280] on div "Correct : 6 Incorrect : 0 To go : 4 Playing : Fast Track Level 6 / Score: 40 + …" at bounding box center [637, 307] width 1274 height 546
click at [226, 229] on div "Correct : 6 Incorrect : 0 To go : 4 Playing : Fast Track Level 6 / Score: 40 + …" at bounding box center [637, 307] width 1274 height 546
click at [688, 344] on button "Next" at bounding box center [678, 333] width 75 height 31
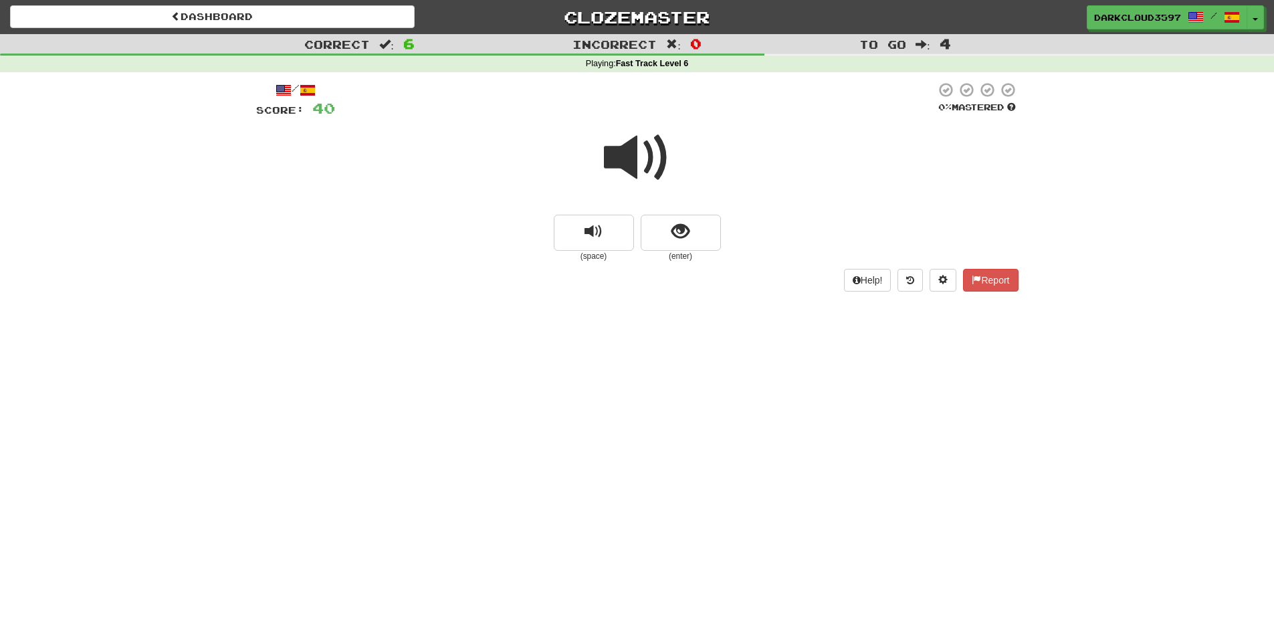
click at [645, 169] on span at bounding box center [637, 157] width 67 height 67
click at [669, 160] on span at bounding box center [637, 157] width 67 height 67
click at [657, 159] on span at bounding box center [637, 157] width 67 height 67
click at [649, 139] on span at bounding box center [637, 157] width 67 height 67
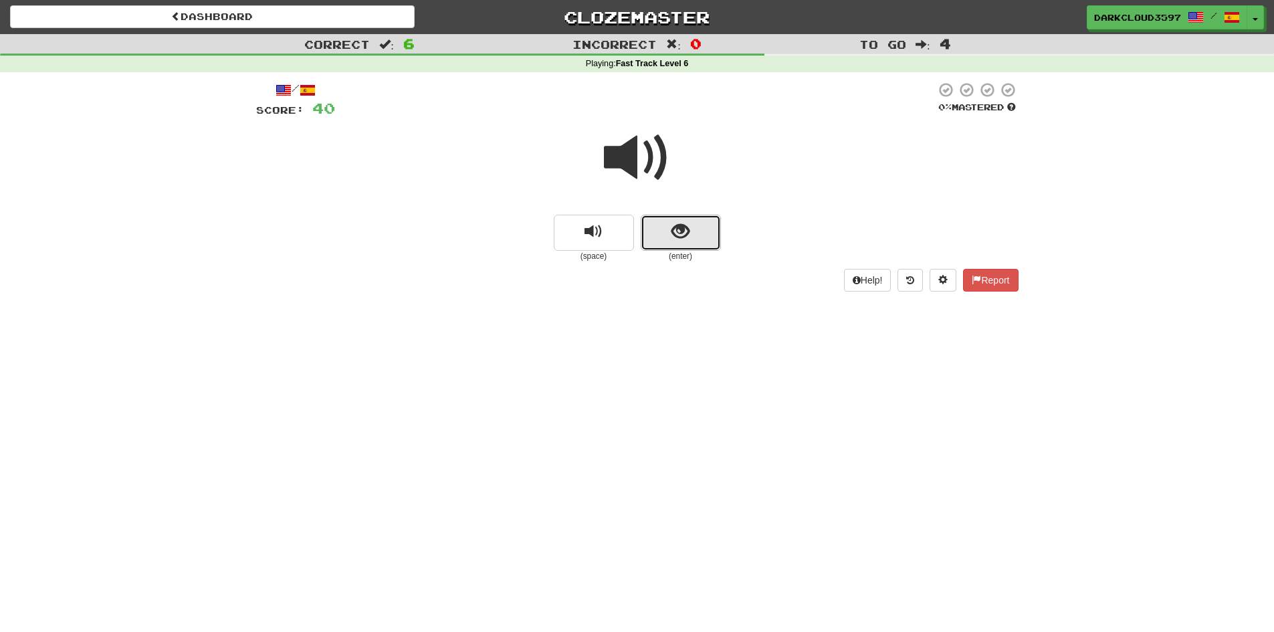
click at [690, 242] on button "show sentence" at bounding box center [681, 233] width 80 height 36
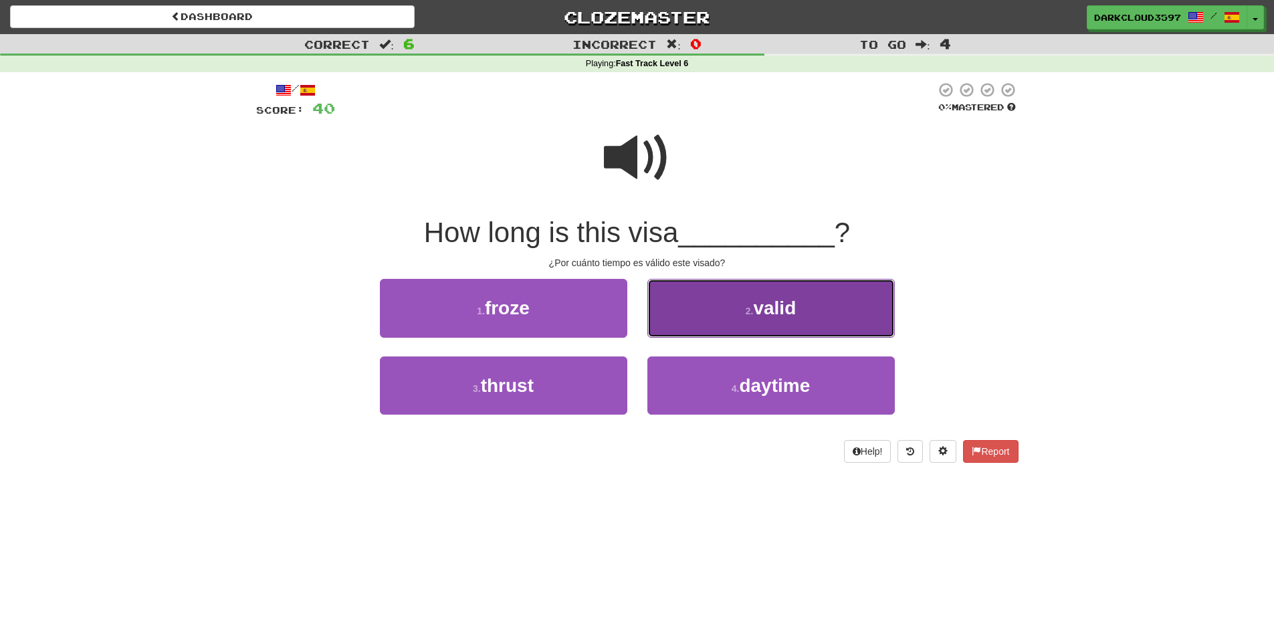
click at [762, 328] on button "2 . valid" at bounding box center [770, 308] width 247 height 58
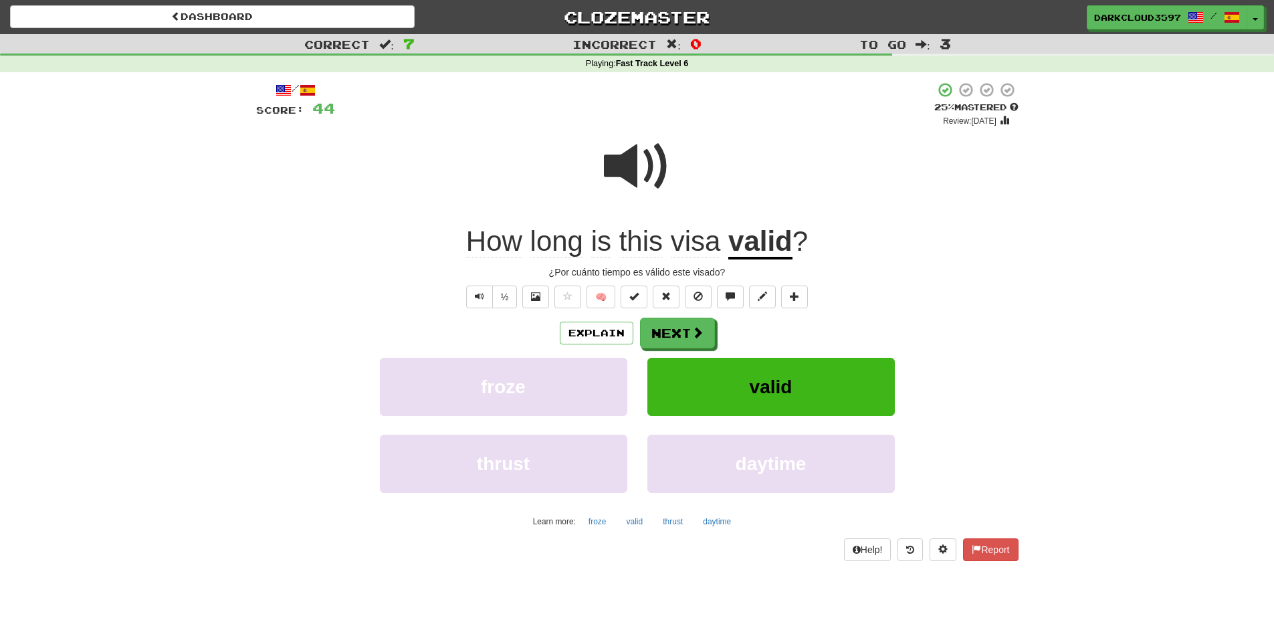
click at [108, 107] on div "Correct : 7 Incorrect : 0 To go : 3 Playing : Fast Track Level 6 / Score: 44 + …" at bounding box center [637, 307] width 1274 height 546
